Goal: Task Accomplishment & Management: Manage account settings

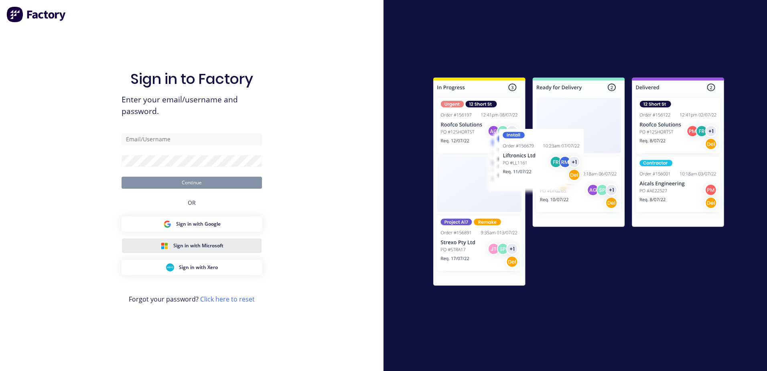
type input "[EMAIL_ADDRESS][DOMAIN_NAME]"
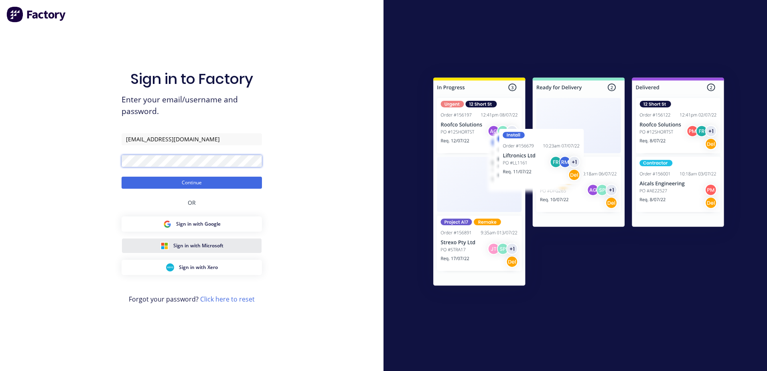
click at [122, 177] on button "Continue" at bounding box center [192, 183] width 140 height 12
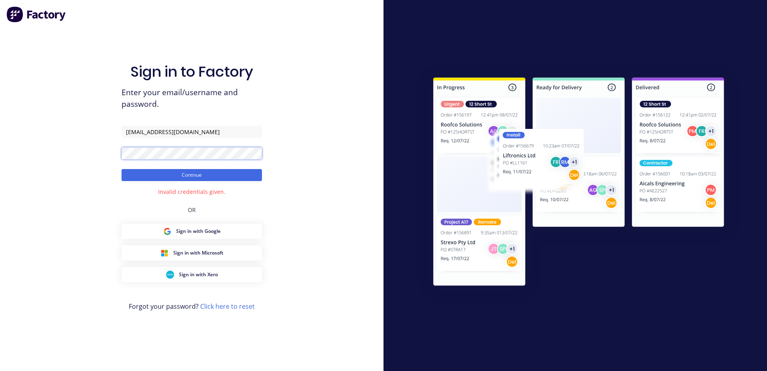
click at [122, 169] on button "Continue" at bounding box center [192, 175] width 140 height 12
click at [216, 310] on link "Click here to reset" at bounding box center [227, 306] width 55 height 9
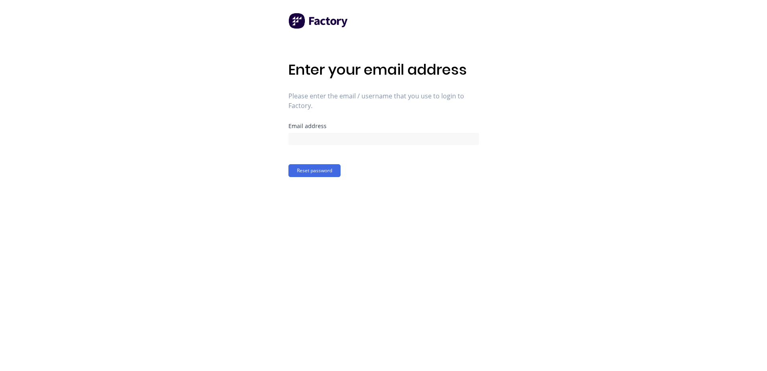
click at [346, 146] on form "Email address Reset password" at bounding box center [384, 150] width 191 height 54
click at [350, 140] on input at bounding box center [384, 139] width 191 height 12
drag, startPoint x: 338, startPoint y: 143, endPoint x: 270, endPoint y: 141, distance: 68.3
click at [270, 141] on div "Enter your email address Please enter the email / username that you use to logi…" at bounding box center [383, 185] width 767 height 371
paste input "[DOMAIN_NAME]"
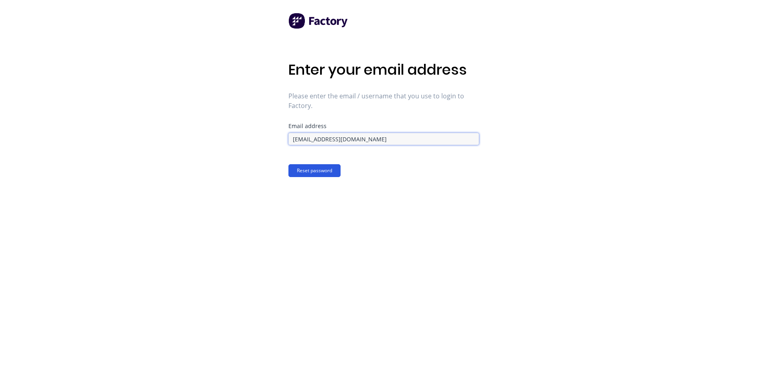
type input "[EMAIL_ADDRESS][DOMAIN_NAME]"
click at [305, 168] on button "Reset password" at bounding box center [315, 170] width 52 height 13
